Goal: Task Accomplishment & Management: Complete application form

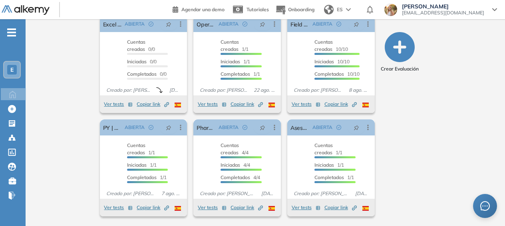
scroll to position [7, 0]
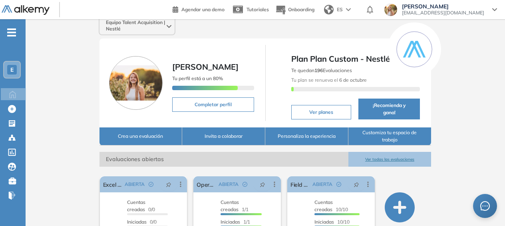
click at [378, 157] on button "Ver todas las evaluaciones" at bounding box center [390, 159] width 83 height 15
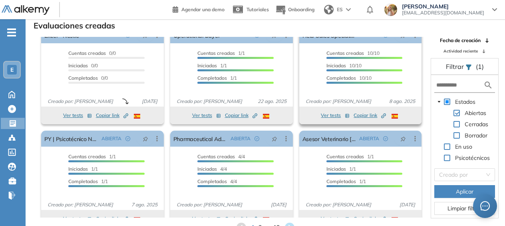
scroll to position [26, 0]
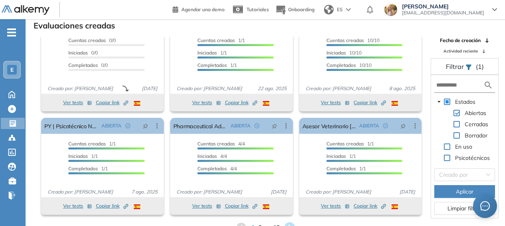
click at [288, 224] on icon at bounding box center [289, 227] width 11 height 11
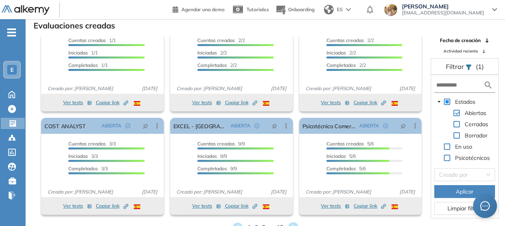
click at [292, 222] on icon at bounding box center [293, 227] width 11 height 11
click at [301, 224] on icon at bounding box center [299, 227] width 11 height 11
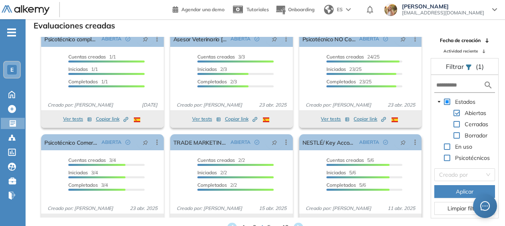
scroll to position [26, 0]
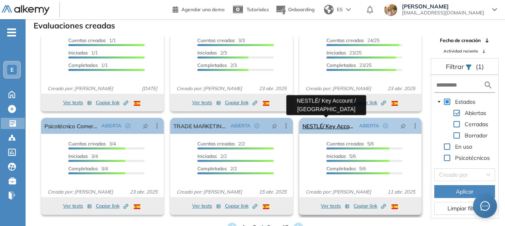
click at [318, 127] on link "NESTLÉ/ Key Account / [GEOGRAPHIC_DATA]" at bounding box center [330, 126] width 54 height 16
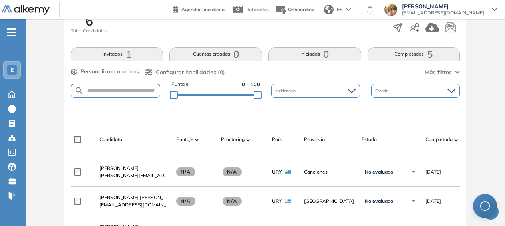
scroll to position [120, 0]
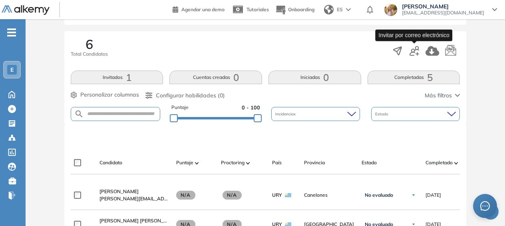
click at [417, 49] on icon "button" at bounding box center [415, 51] width 10 height 10
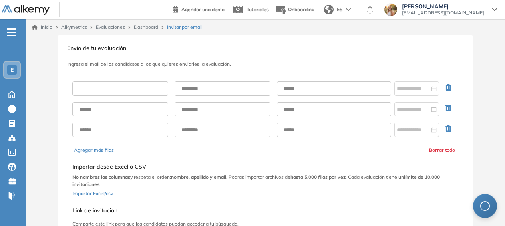
click at [124, 89] on input "text" at bounding box center [120, 88] width 96 height 14
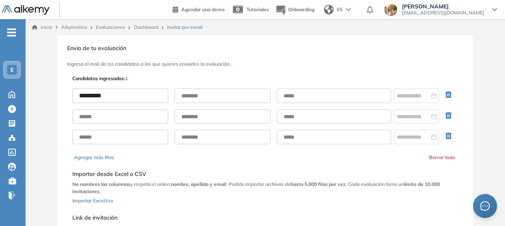
type input "*********"
click at [269, 99] on input "text" at bounding box center [223, 95] width 96 height 14
type input "*********"
click at [300, 92] on input "text" at bounding box center [334, 95] width 114 height 14
paste input "**********"
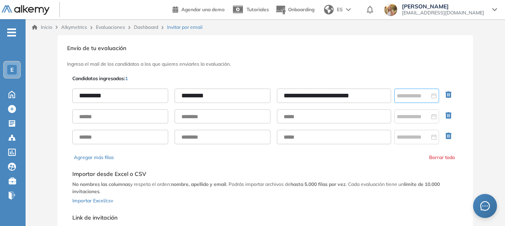
type input "**********"
click at [423, 92] on input at bounding box center [413, 95] width 33 height 9
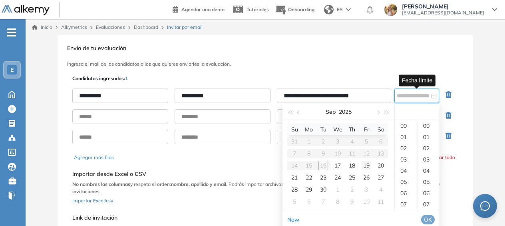
click at [367, 165] on div "19" at bounding box center [367, 165] width 10 height 10
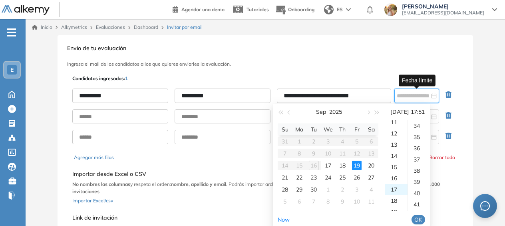
scroll to position [571, 0]
click at [393, 170] on div "21" at bounding box center [396, 170] width 22 height 11
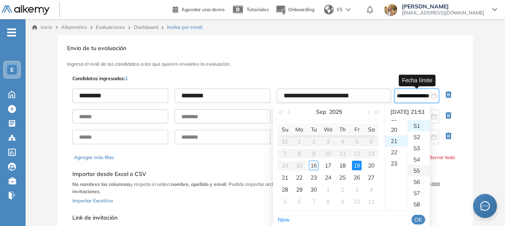
scroll to position [235, 0]
click at [417, 171] on div "55" at bounding box center [419, 170] width 22 height 11
type input "**********"
click at [423, 218] on span "OK" at bounding box center [419, 219] width 8 height 9
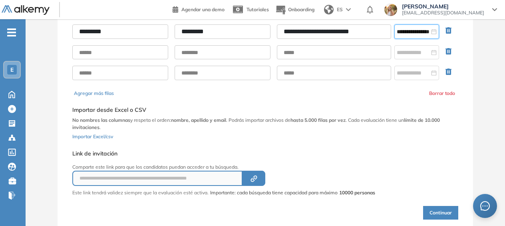
scroll to position [90, 0]
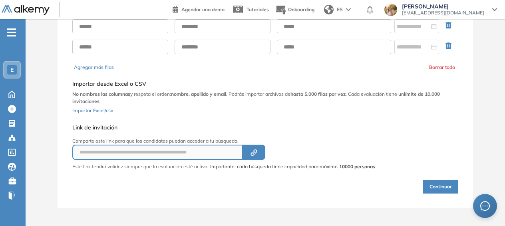
click at [427, 183] on button "Continuar" at bounding box center [440, 187] width 35 height 14
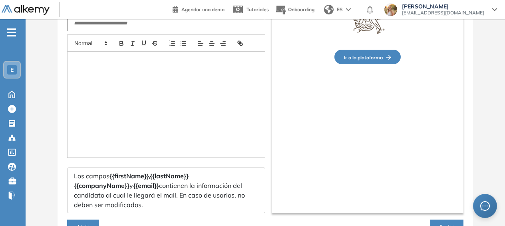
type input "**********"
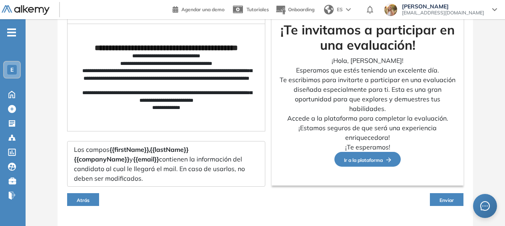
scroll to position [135, 0]
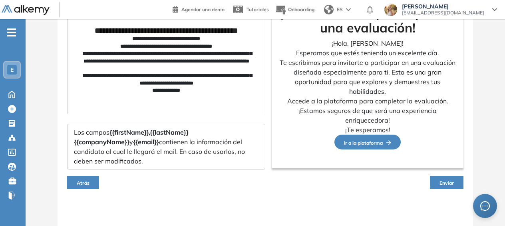
click at [444, 180] on span "Enviar" at bounding box center [447, 183] width 14 height 6
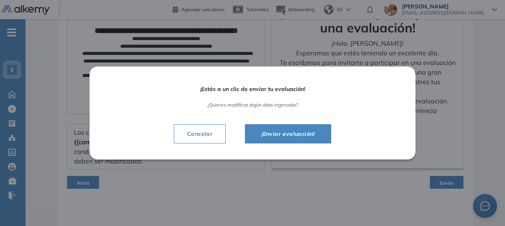
click at [296, 135] on span "¡Enviar evaluación!" at bounding box center [288, 134] width 66 height 10
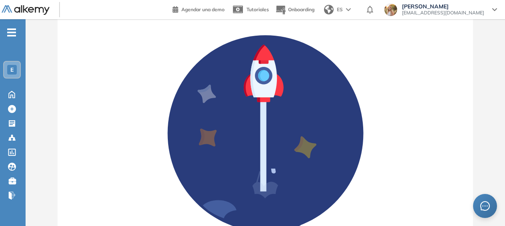
scroll to position [120, 0]
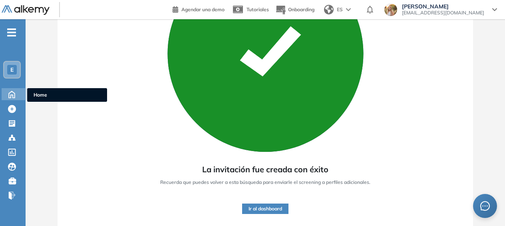
click at [10, 93] on icon at bounding box center [12, 94] width 6 height 7
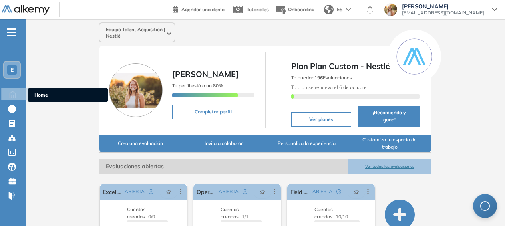
click at [16, 96] on icon at bounding box center [13, 94] width 14 height 10
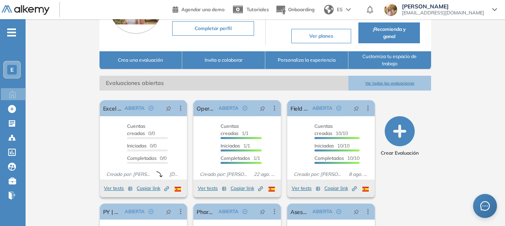
scroll to position [7, 0]
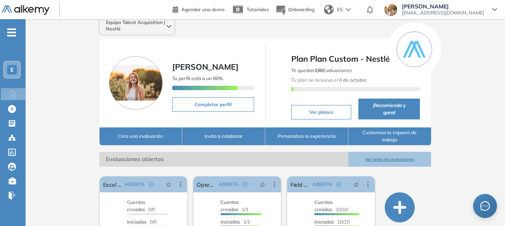
click at [386, 161] on button "Ver todas las evaluaciones" at bounding box center [390, 159] width 83 height 15
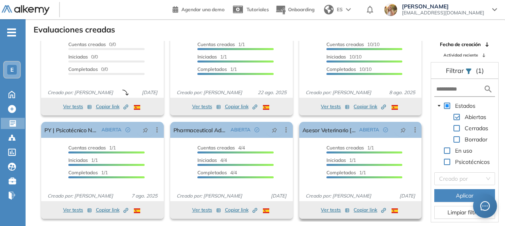
scroll to position [19, 0]
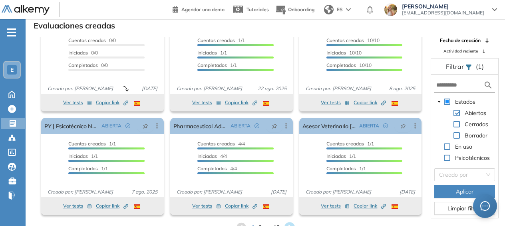
click at [295, 224] on icon at bounding box center [289, 226] width 13 height 13
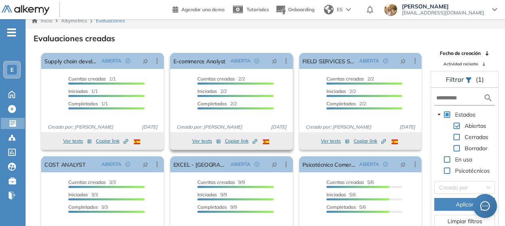
scroll to position [0, 0]
